Goal: Information Seeking & Learning: Learn about a topic

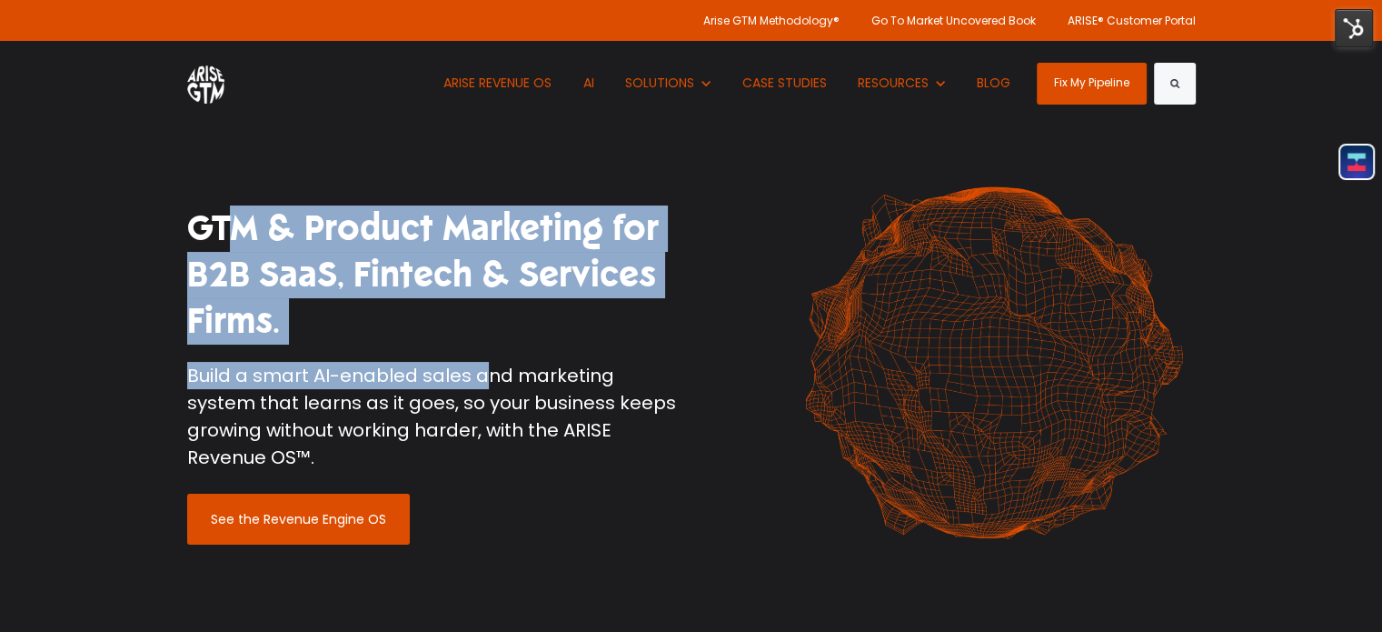
drag, startPoint x: 476, startPoint y: 334, endPoint x: 503, endPoint y: 374, distance: 48.4
click at [503, 374] on div "GTM & Product Marketing for B2B SaaS, Fintech & Services Firms. Build a smart A…" at bounding box center [433, 375] width 518 height 340
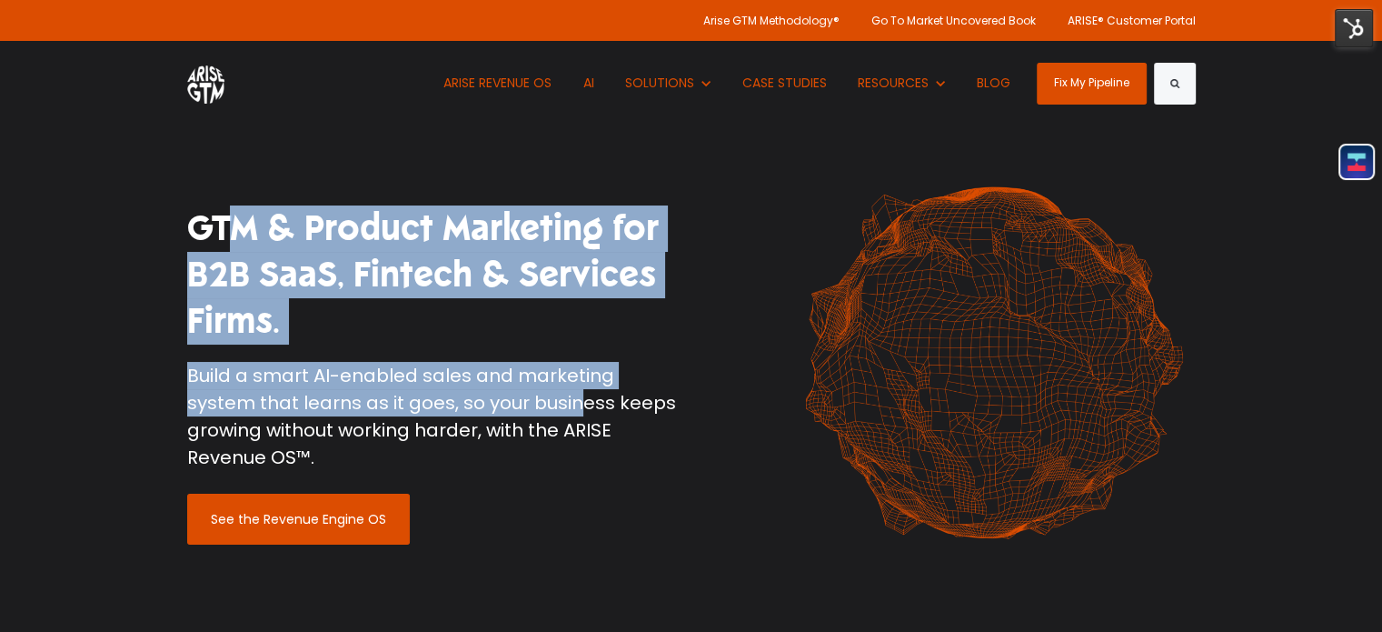
click at [503, 374] on p "Build a smart AI-enabled sales and marketing system that learns as it goes, so …" at bounding box center [432, 416] width 491 height 109
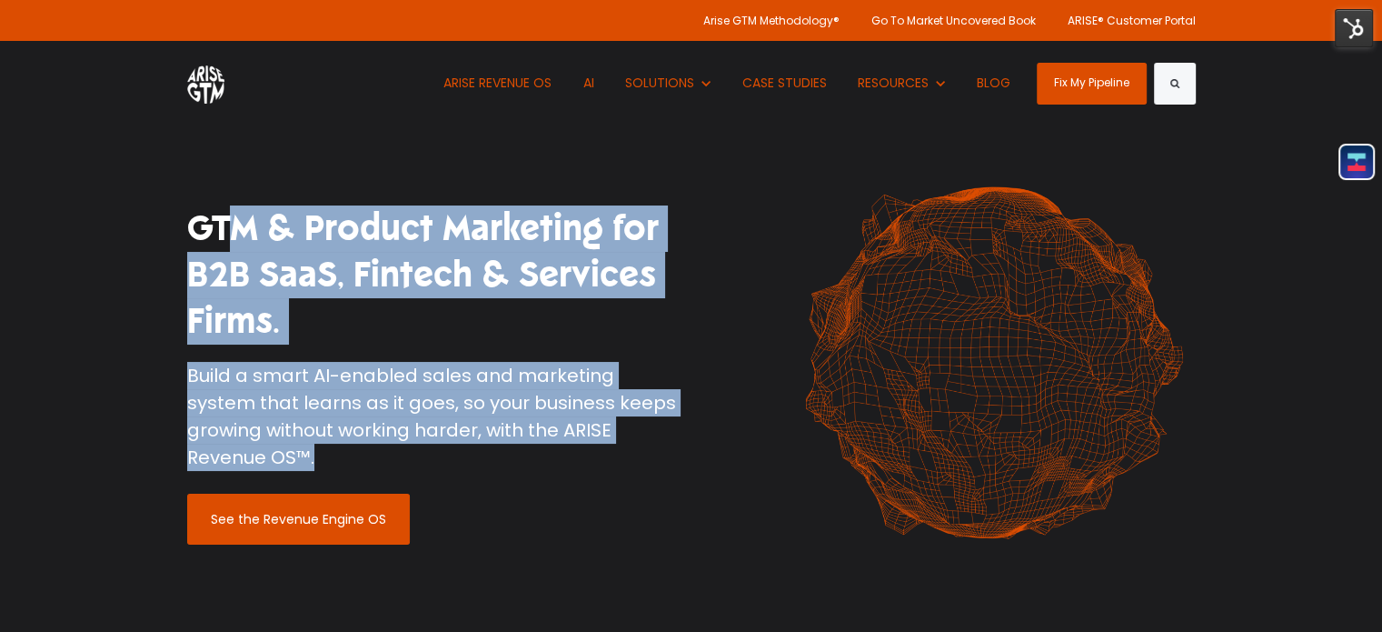
drag, startPoint x: 189, startPoint y: 198, endPoint x: 669, endPoint y: 400, distance: 520.5
click at [669, 400] on div "GTM & Product Marketing for B2B SaaS, Fintech & Services Firms. Build a smart A…" at bounding box center [432, 349] width 491 height 289
copy div "GTM & Product Marketing for B2B SaaS, Fintech & Services Firms. Build a smart A…"
click at [655, 317] on h1 "GTM & Product Marketing for B2B SaaS, Fintech & Services Firms." at bounding box center [432, 275] width 491 height 140
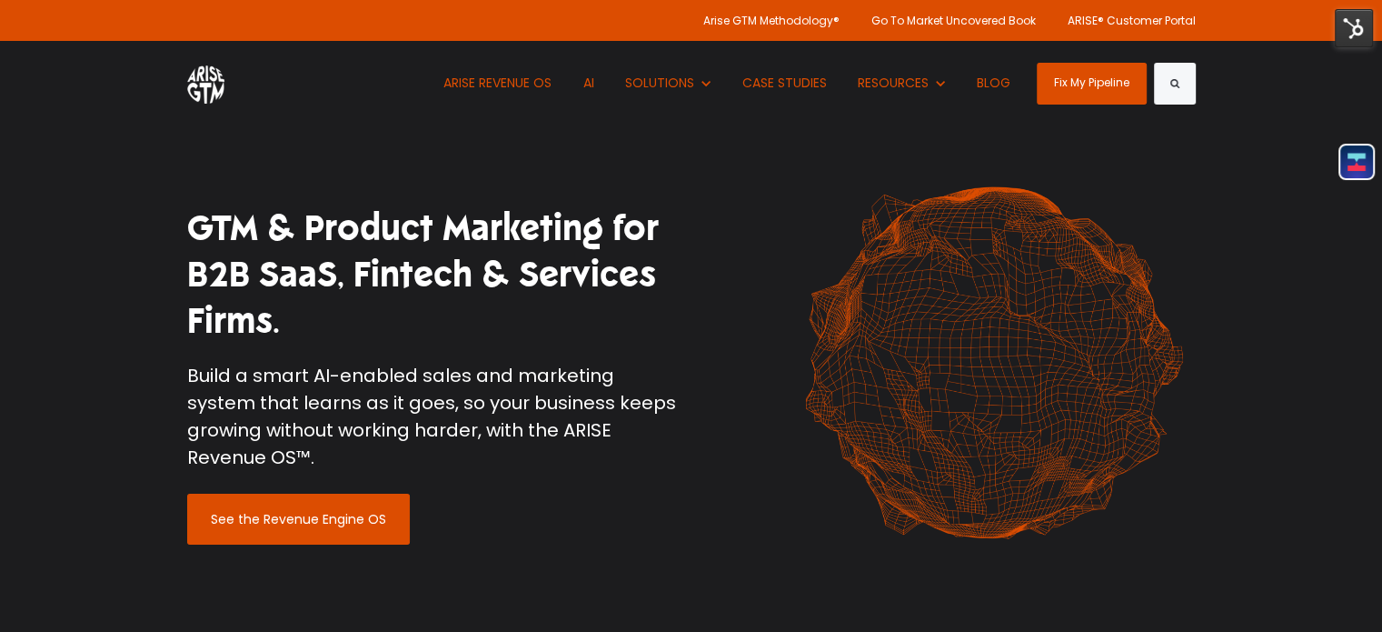
click at [949, 231] on img at bounding box center [994, 362] width 404 height 391
click at [779, 287] on div at bounding box center [994, 374] width 432 height 415
click at [1355, 29] on img at bounding box center [1354, 28] width 38 height 38
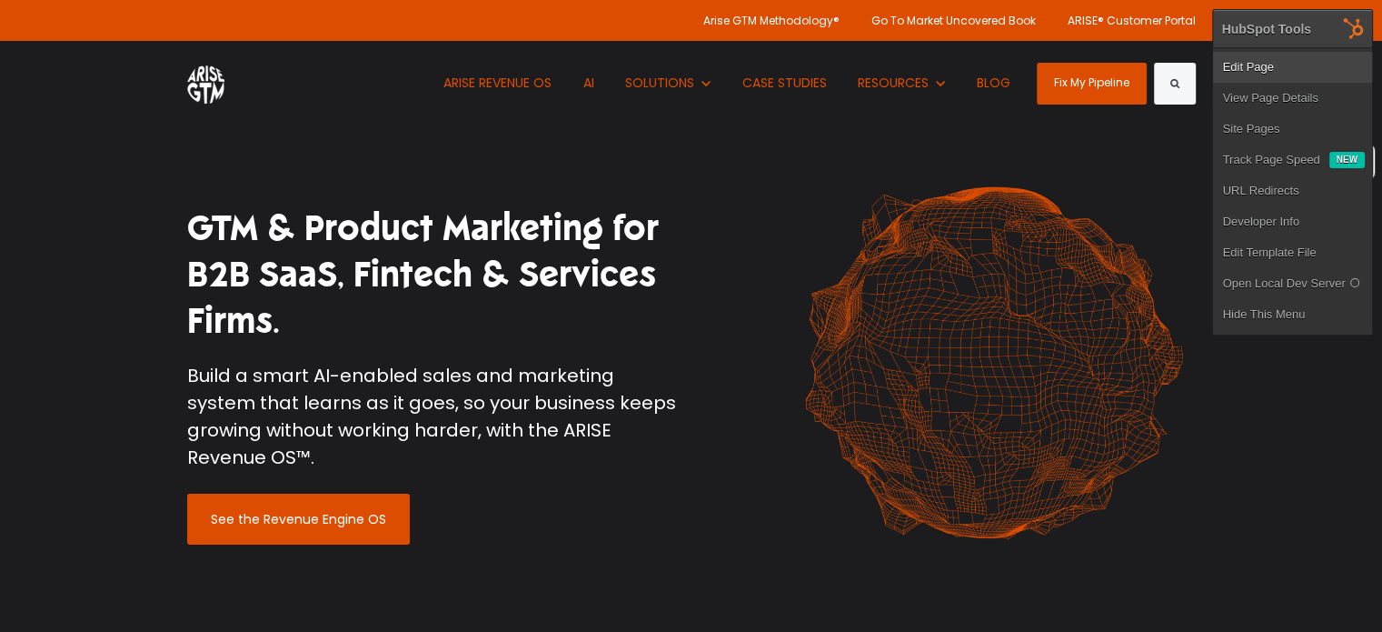
click at [1262, 72] on link "Edit Page" at bounding box center [1292, 67] width 159 height 31
